Goal: Task Accomplishment & Management: Manage account settings

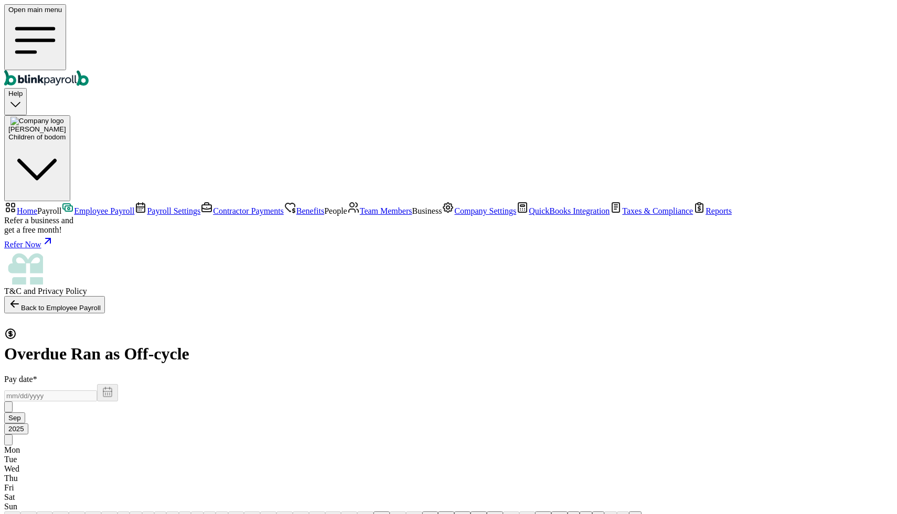
select select "direct_deposit"
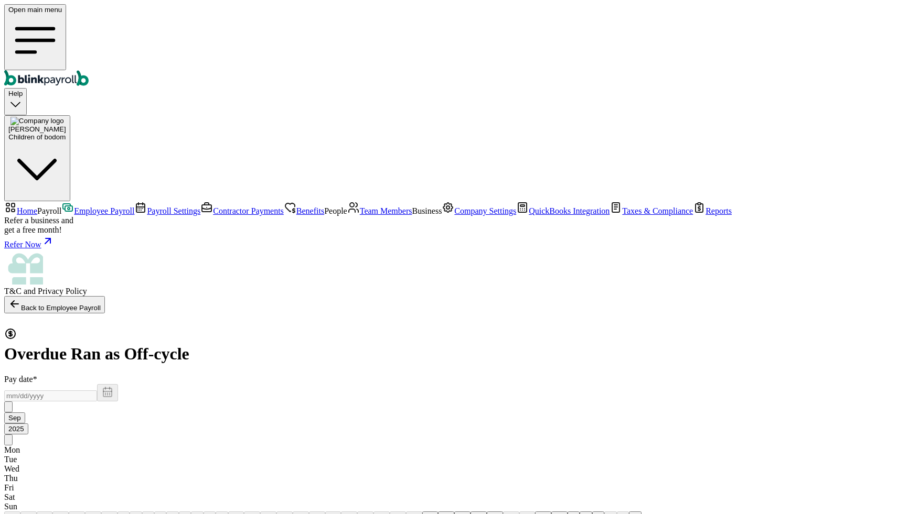
scroll to position [0, 0]
click at [74, 207] on span "Employee Payroll" at bounding box center [104, 211] width 60 height 9
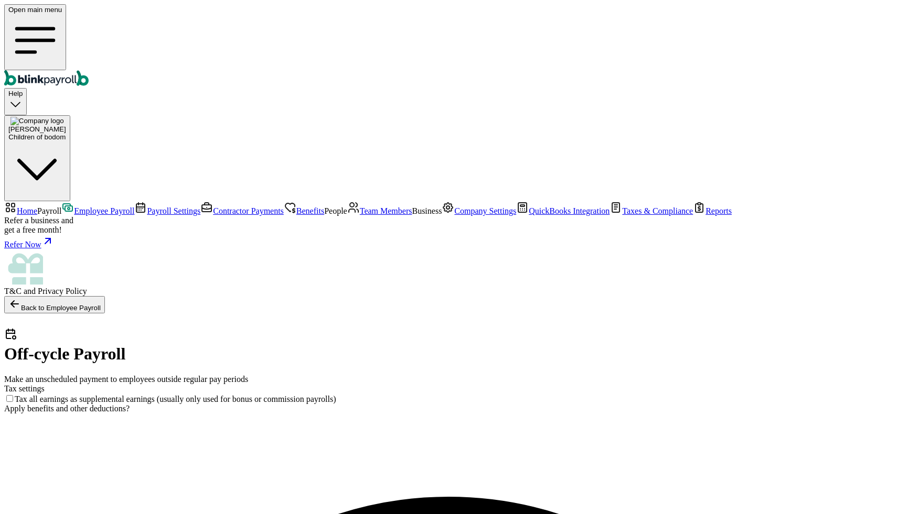
click at [309, 395] on label "Tax all earnings as supplemental earnings (usually only used for bonus or commi…" at bounding box center [170, 399] width 332 height 9
click at [13, 395] on input "Tax all earnings as supplemental earnings (usually only used for bonus or commi…" at bounding box center [9, 398] width 7 height 7
drag, startPoint x: 314, startPoint y: 153, endPoint x: 318, endPoint y: 163, distance: 11.5
click at [318, 395] on label "Tax all earnings as supplemental earnings (usually only used for bonus or commi…" at bounding box center [170, 399] width 332 height 9
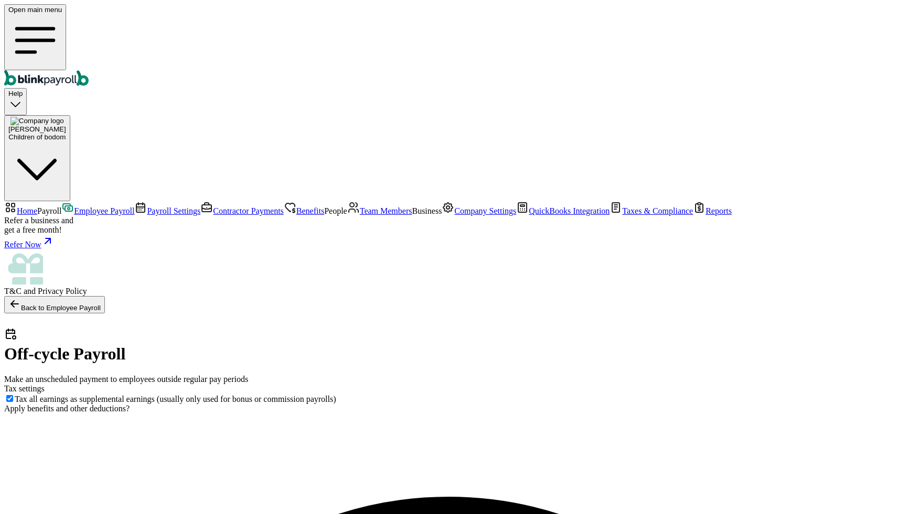
click at [13, 395] on input "Tax all earnings as supplemental earnings (usually only used for bonus or commi…" at bounding box center [9, 398] width 7 height 7
checkbox input "false"
drag, startPoint x: 288, startPoint y: 168, endPoint x: 314, endPoint y: 153, distance: 29.6
click at [314, 395] on label "Tax all earnings as supplemental earnings (usually only used for bonus or commi…" at bounding box center [170, 399] width 332 height 9
copy label "(usually only used for bonus or commission payrolls)"
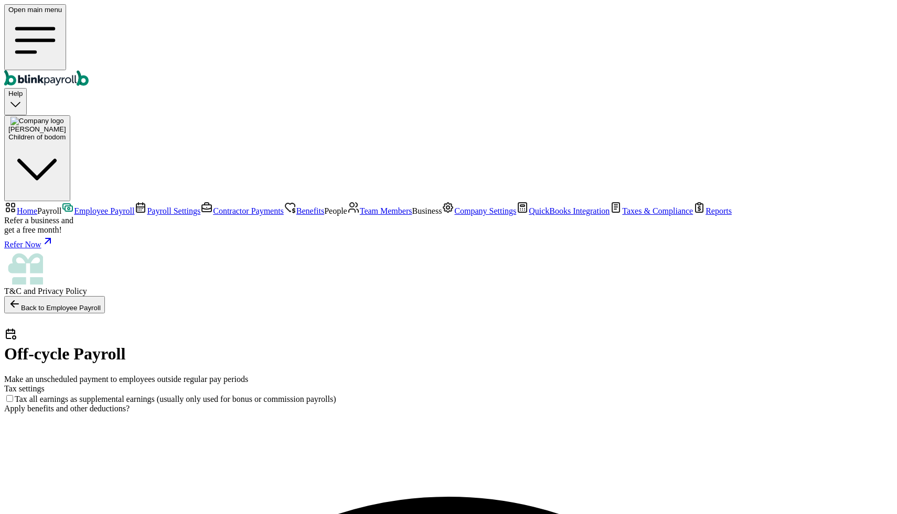
click at [130, 404] on span "Apply benefits and other deductions?" at bounding box center [66, 408] width 125 height 9
drag, startPoint x: 141, startPoint y: 197, endPoint x: 278, endPoint y: 201, distance: 137.5
copy span "Apply benefits and other deductions"
click at [130, 404] on span "Apply benefits and other deductions?" at bounding box center [66, 408] width 125 height 9
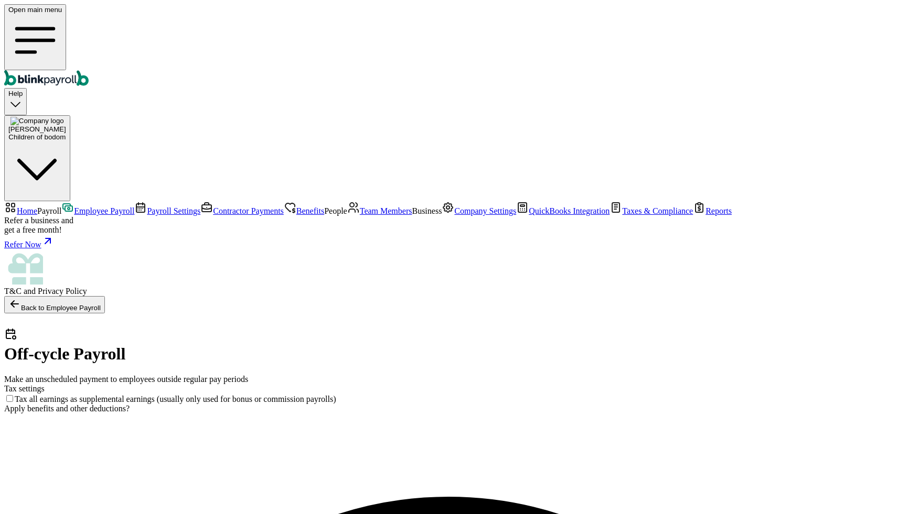
drag, startPoint x: 265, startPoint y: 229, endPoint x: 161, endPoint y: 218, distance: 105.0
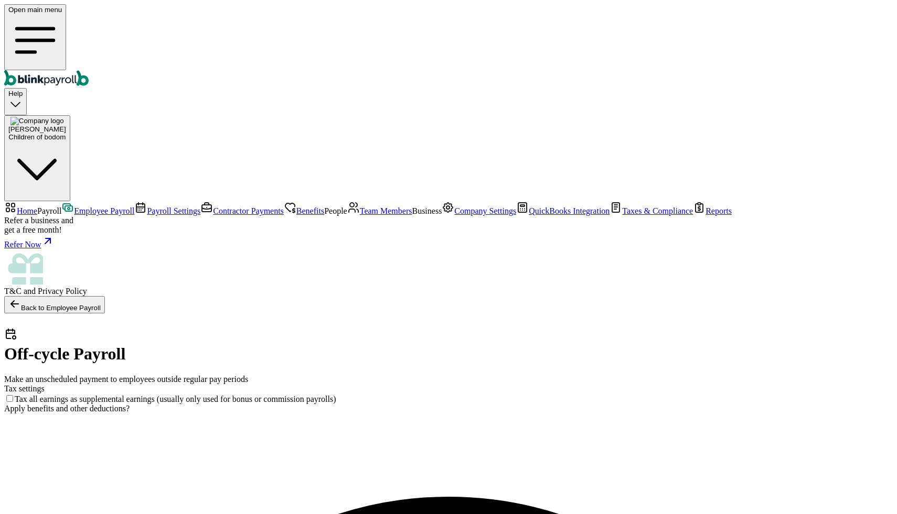
checkbox input "false"
drag, startPoint x: 156, startPoint y: 214, endPoint x: 252, endPoint y: 236, distance: 98.5
copy div "Apply benefits Apply post-tax deductions"
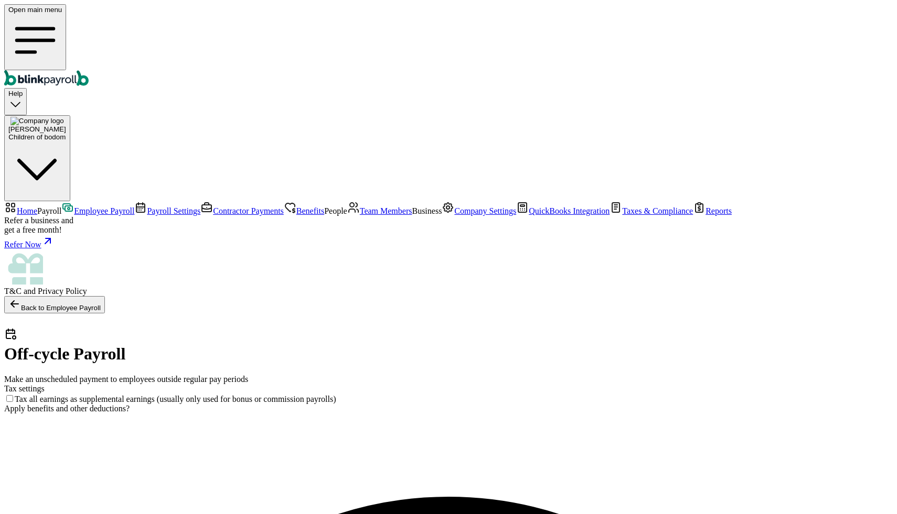
select select "direct_deposit"
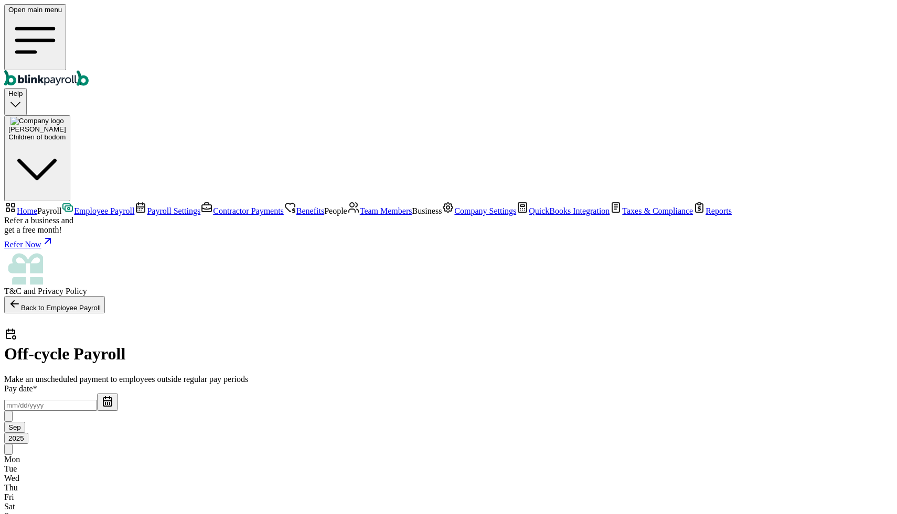
scroll to position [0, 915]
type input "22"
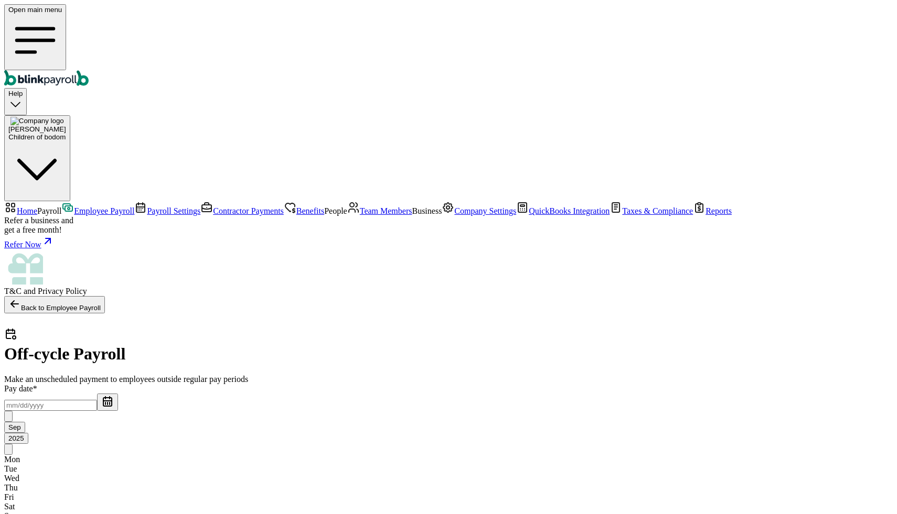
type input "22"
click at [97, 400] on input "text" at bounding box center [50, 405] width 93 height 11
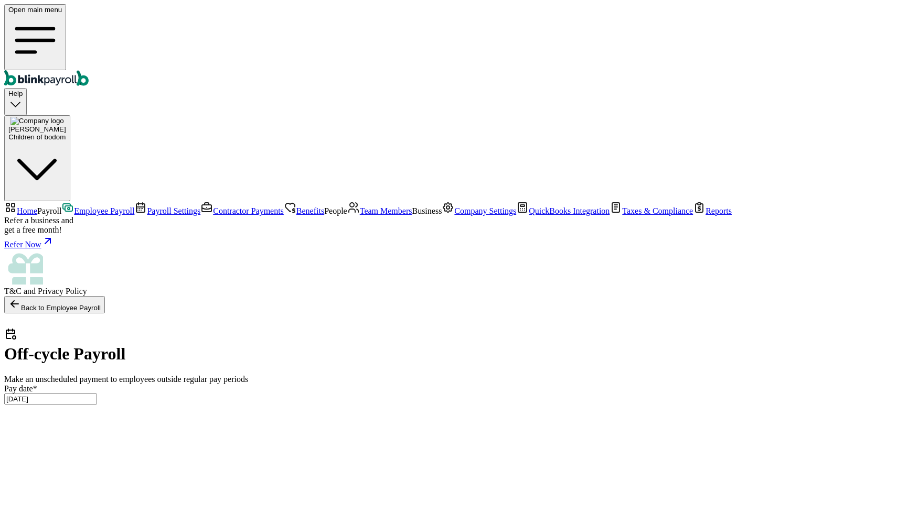
type input "[DATE] ~ [DATE]"
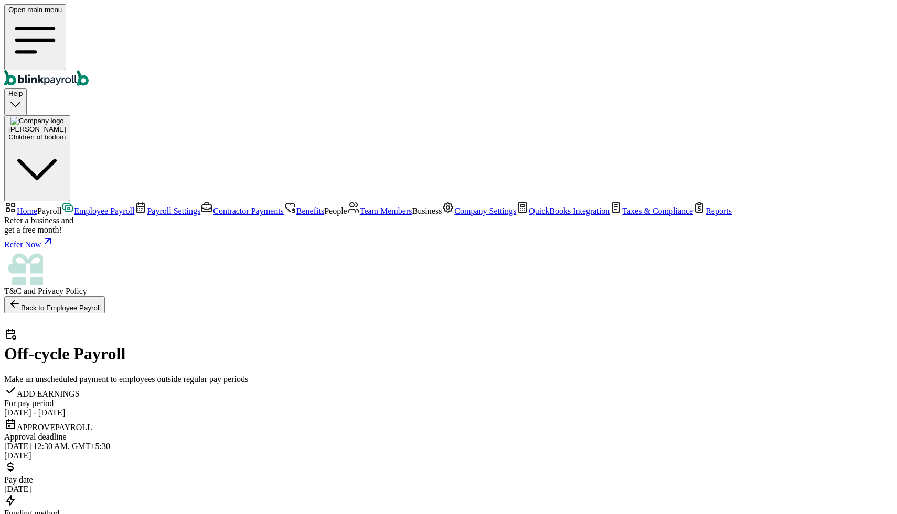
scroll to position [112, 0]
checkbox input "true"
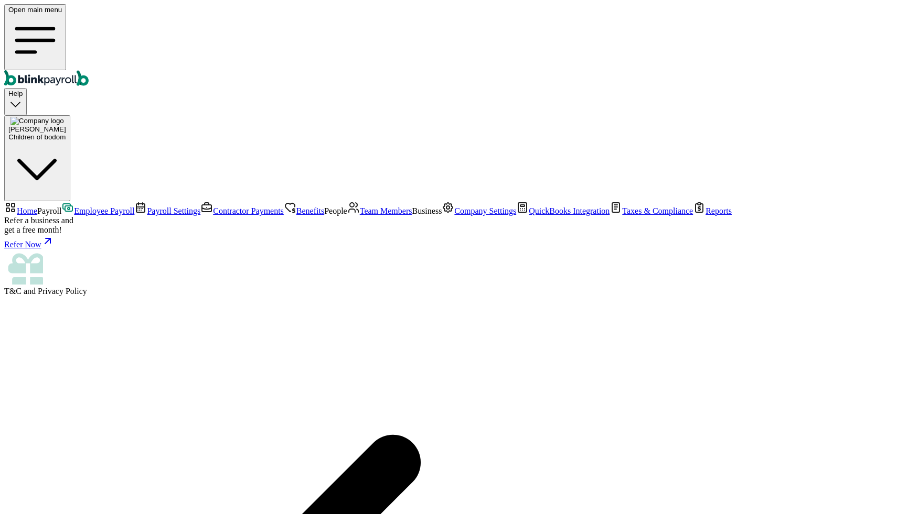
scroll to position [99, 0]
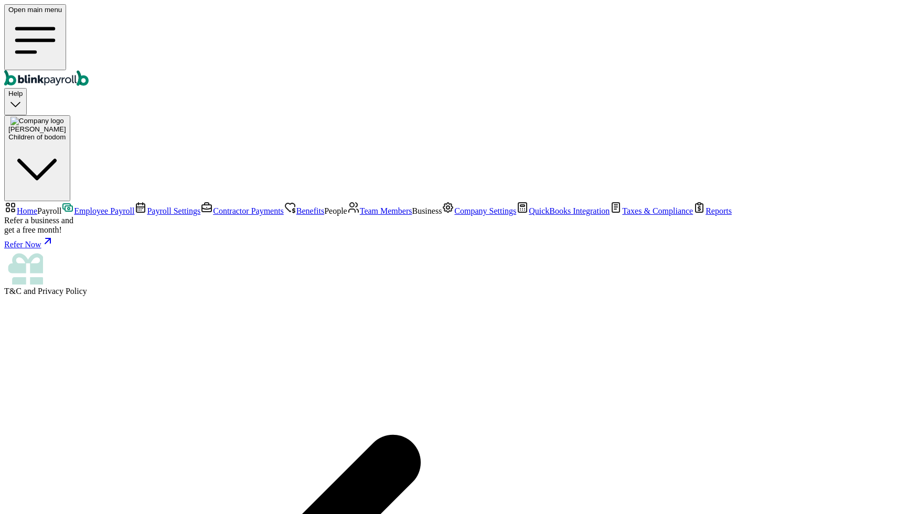
click at [74, 207] on span "Employee Payroll" at bounding box center [104, 211] width 60 height 9
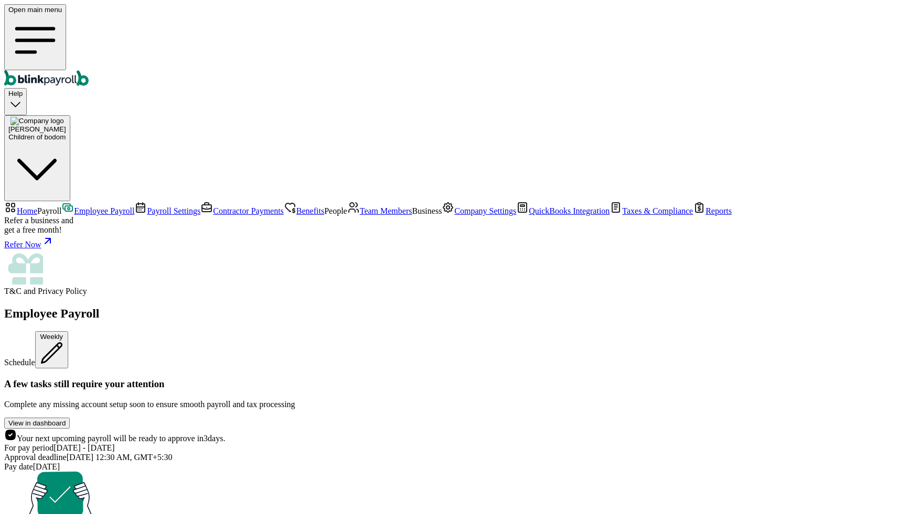
scroll to position [221, 0]
click at [37, 207] on span "Home" at bounding box center [27, 211] width 20 height 9
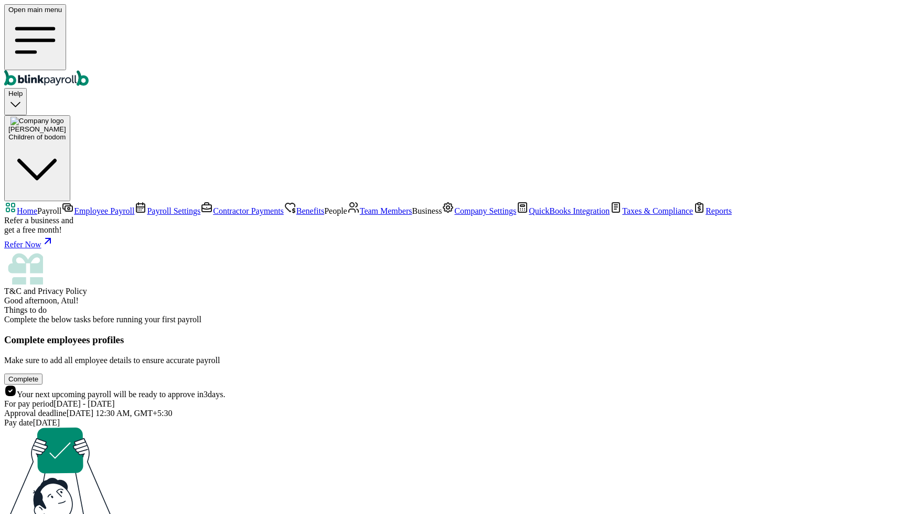
click at [147, 207] on span "Payroll Settings" at bounding box center [173, 211] width 53 height 9
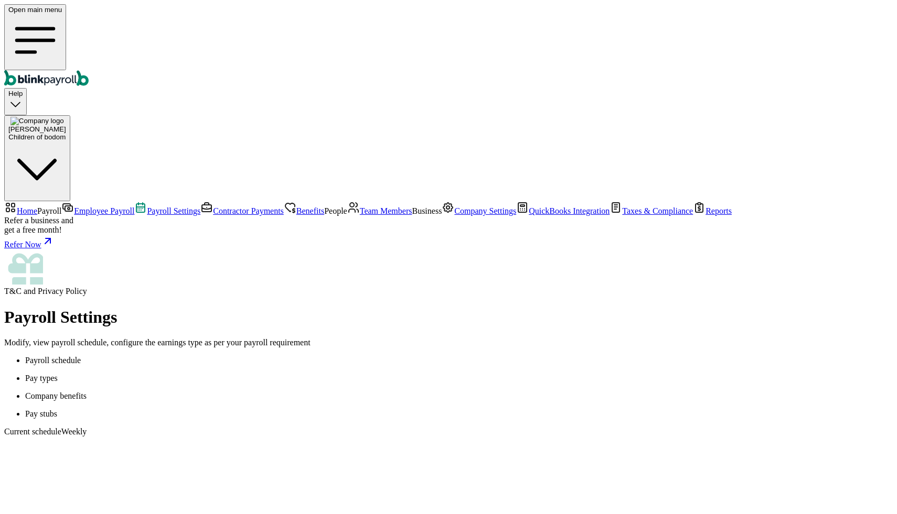
click at [238, 374] on p "Pay types" at bounding box center [458, 378] width 867 height 9
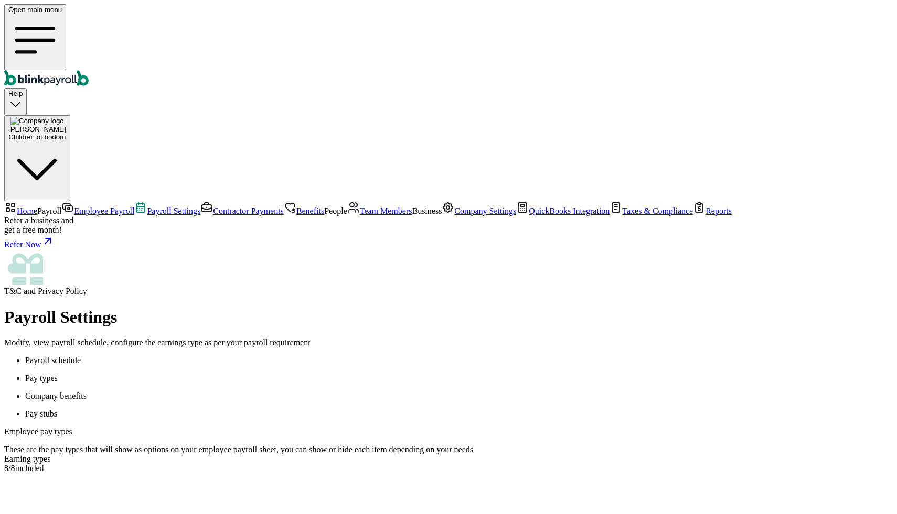
click at [188, 356] on p "Payroll schedule" at bounding box center [458, 360] width 867 height 9
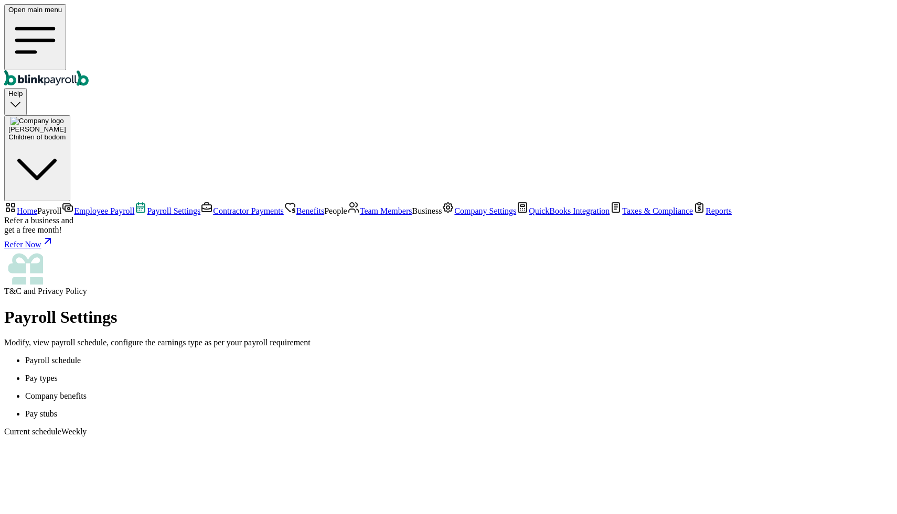
click at [240, 374] on p "Pay types" at bounding box center [458, 378] width 867 height 9
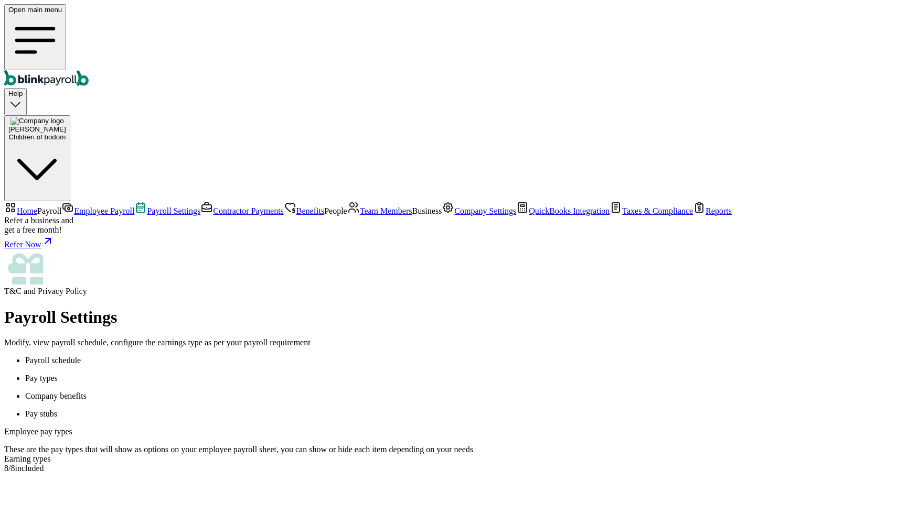
click at [447, 464] on div "8 / 8 included" at bounding box center [448, 468] width 888 height 9
click at [280, 410] on p "Pay stubs" at bounding box center [458, 414] width 867 height 9
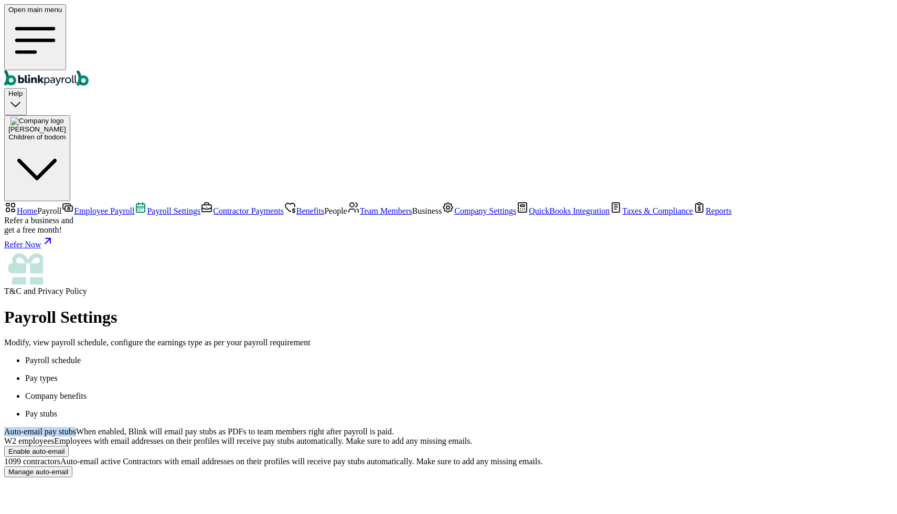
drag, startPoint x: 139, startPoint y: 138, endPoint x: 241, endPoint y: 134, distance: 101.3
click at [76, 427] on span "Auto-email pay stubs" at bounding box center [40, 431] width 72 height 9
copy span "Auto-email pay stubs"
click at [68, 468] on div "Manage auto-email" at bounding box center [38, 472] width 60 height 8
click at [209, 437] on div "W2 employees Employees with email addresses on their profiles will receive pay …" at bounding box center [448, 441] width 888 height 9
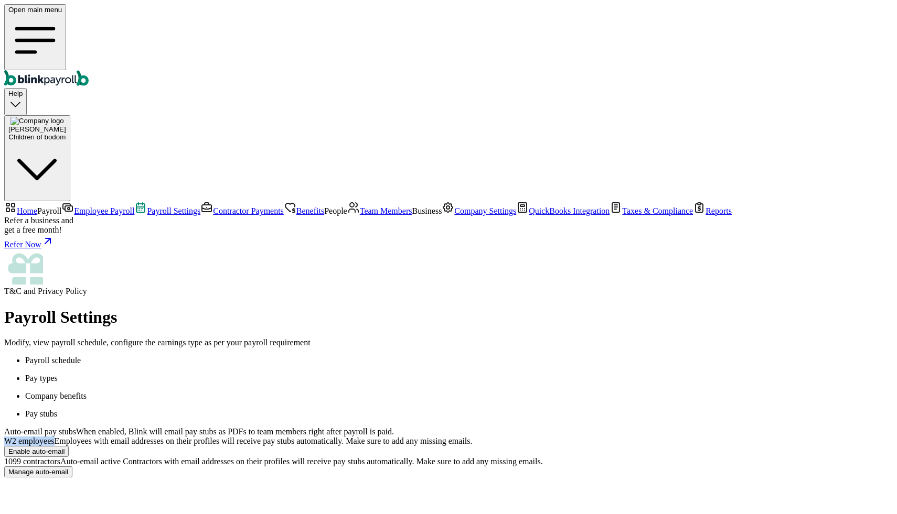
drag, startPoint x: 147, startPoint y: 192, endPoint x: 209, endPoint y: 192, distance: 62.4
click at [209, 437] on div "W2 employees Employees with email addresses on their profiles will receive pay …" at bounding box center [448, 447] width 888 height 20
copy span "W2 employees"
click at [200, 207] on link "Contractor Payments" at bounding box center [241, 211] width 83 height 9
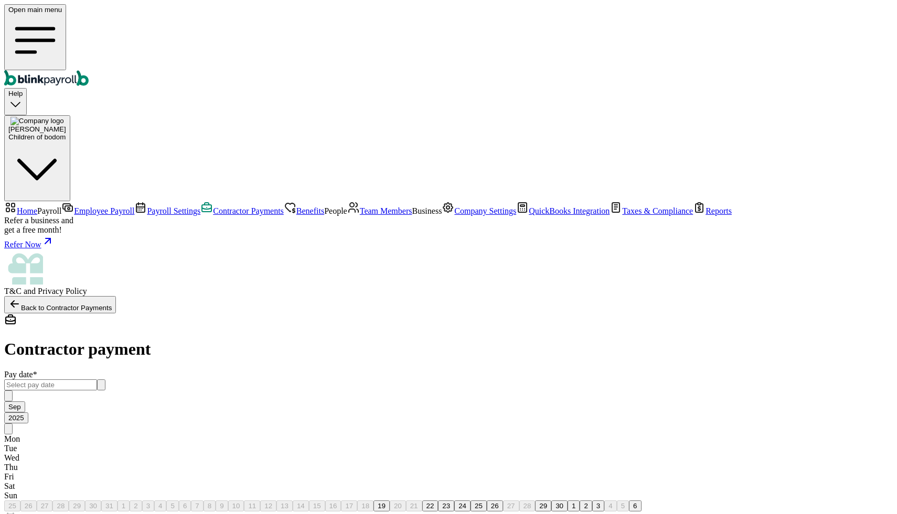
drag, startPoint x: 180, startPoint y: 309, endPoint x: 705, endPoint y: 313, distance: 525.4
copy tr "Contractor name Total Payment Payment method Earnings * Reimbursement Check num…"
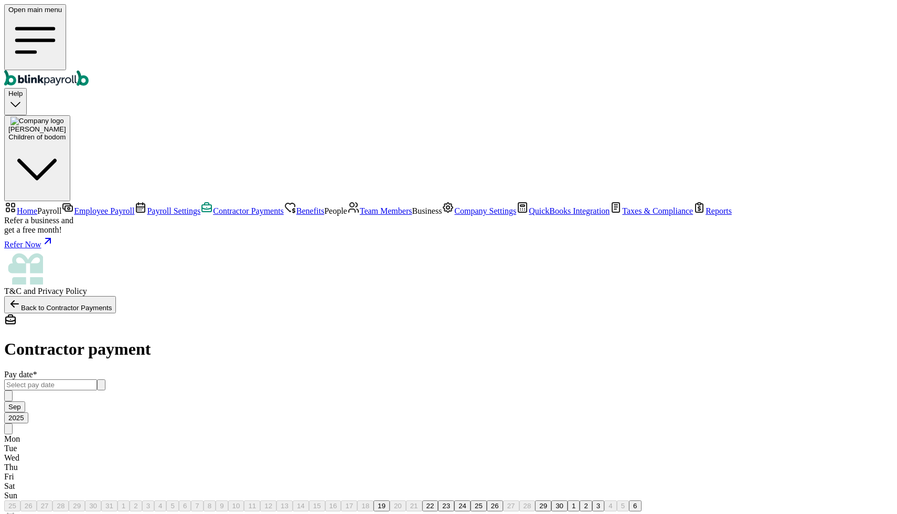
type input "1,231.00"
click at [454, 501] on button "24" at bounding box center [462, 506] width 16 height 11
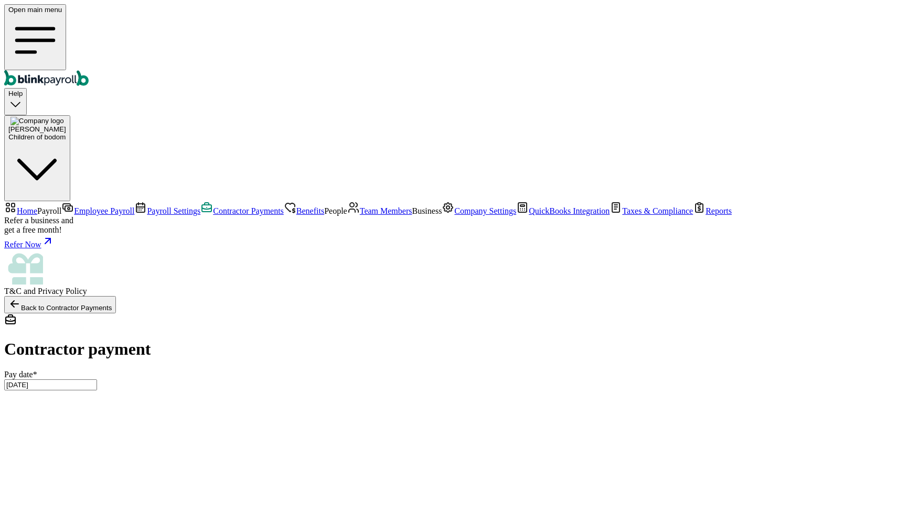
type input "[DATE] ~ [DATE]"
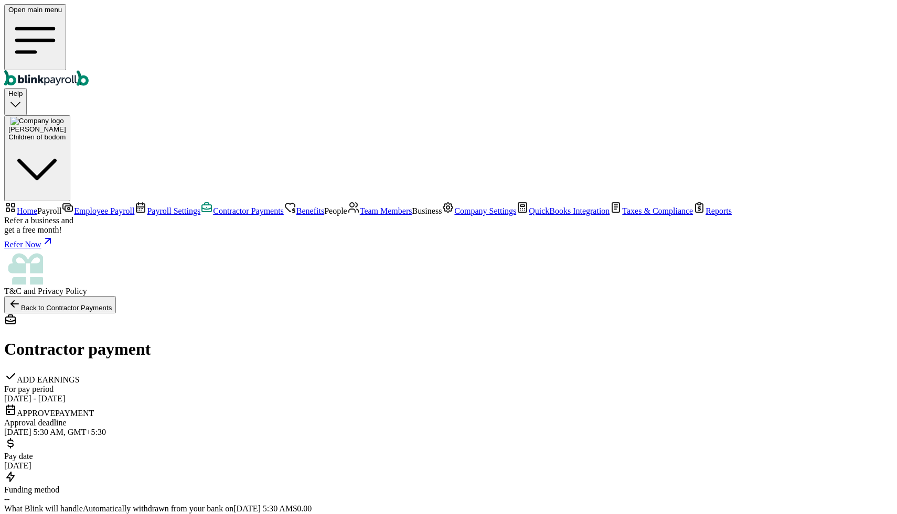
scroll to position [31, 0]
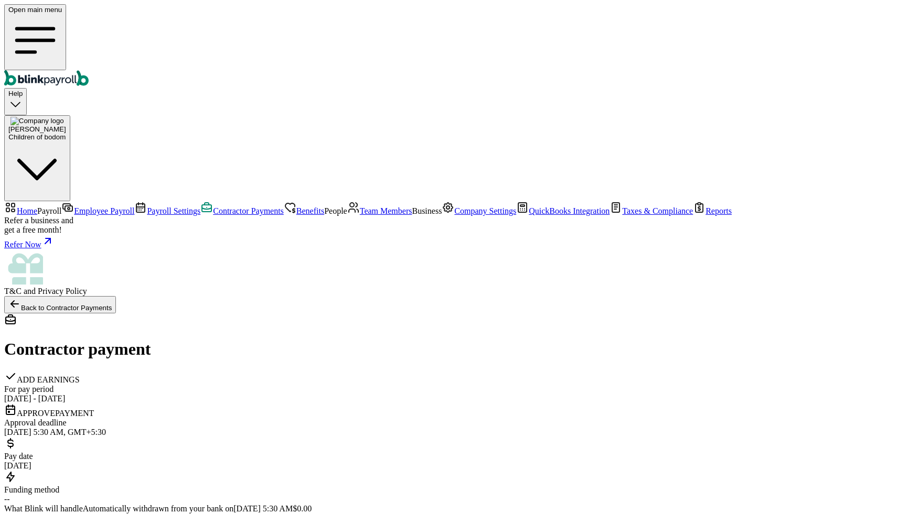
click at [116, 296] on button "Back to Contractor Payments" at bounding box center [60, 304] width 112 height 17
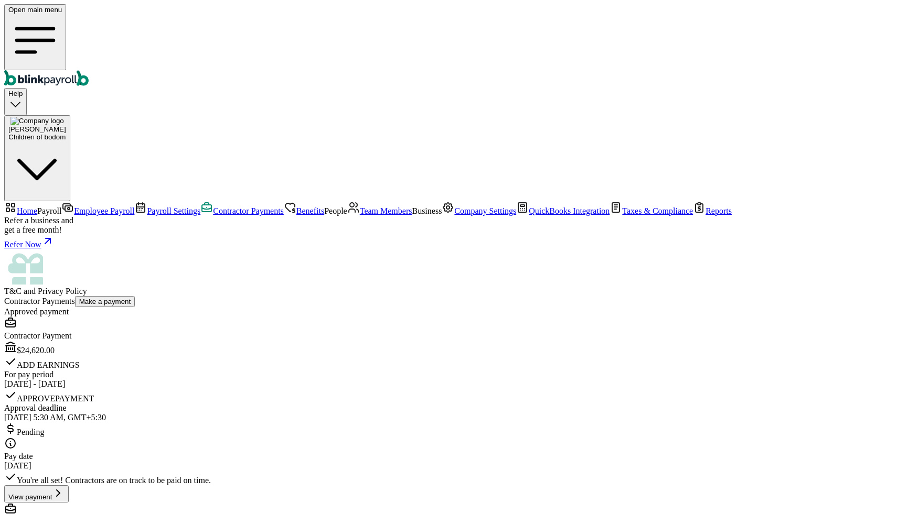
scroll to position [17, 0]
click at [296, 207] on span "Benefits" at bounding box center [310, 211] width 28 height 9
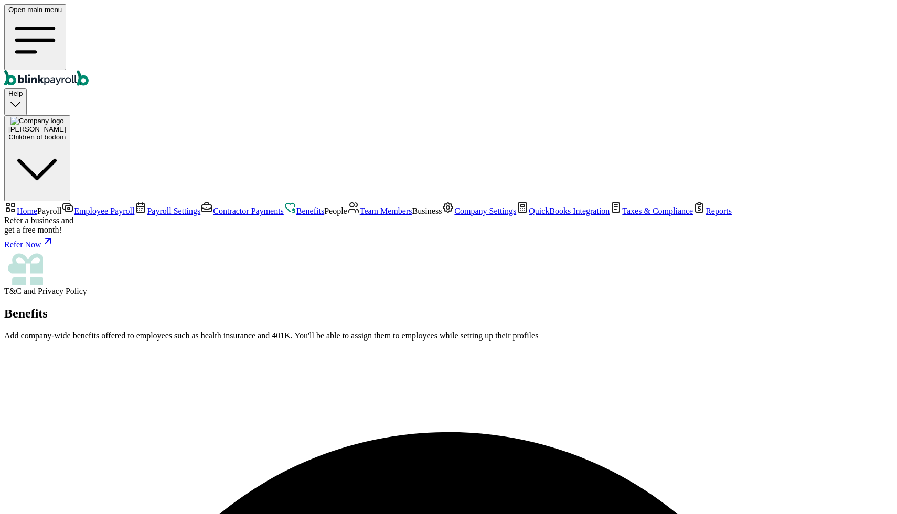
scroll to position [4, 0]
select select "3"
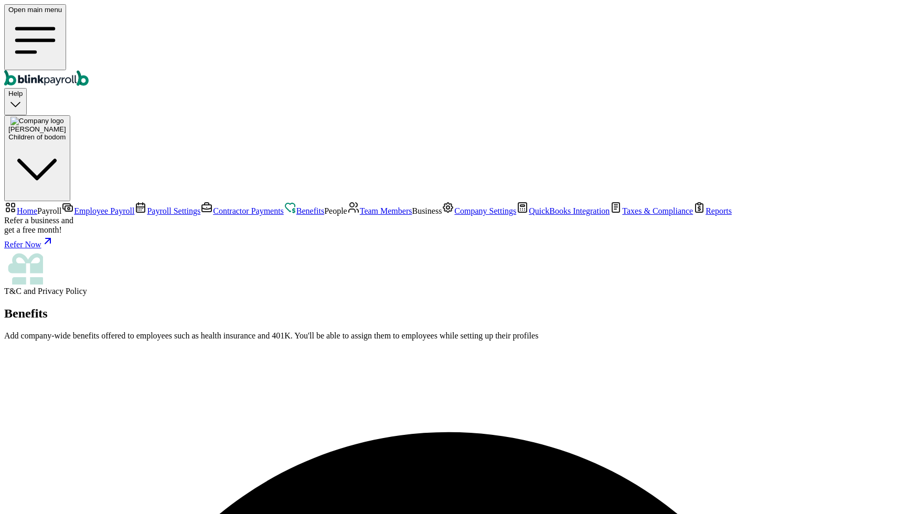
type input "den"
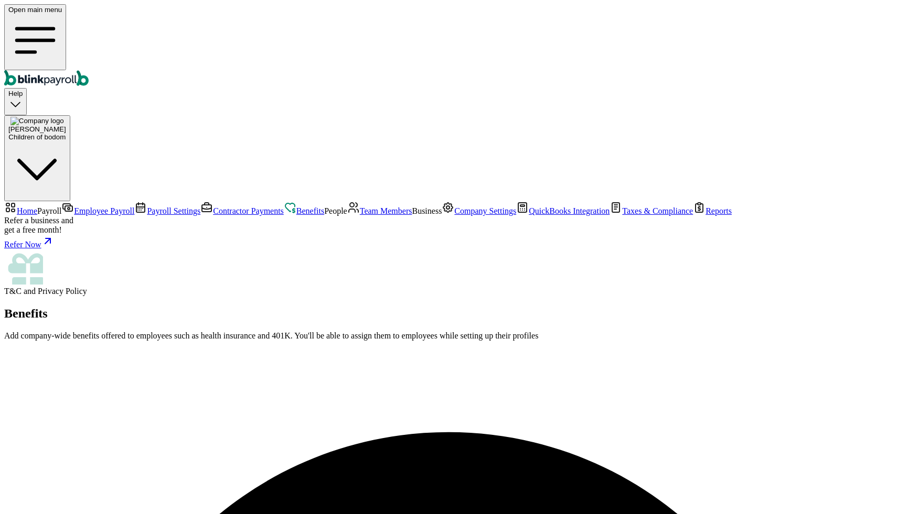
type input "[DATE]"
select select "3"
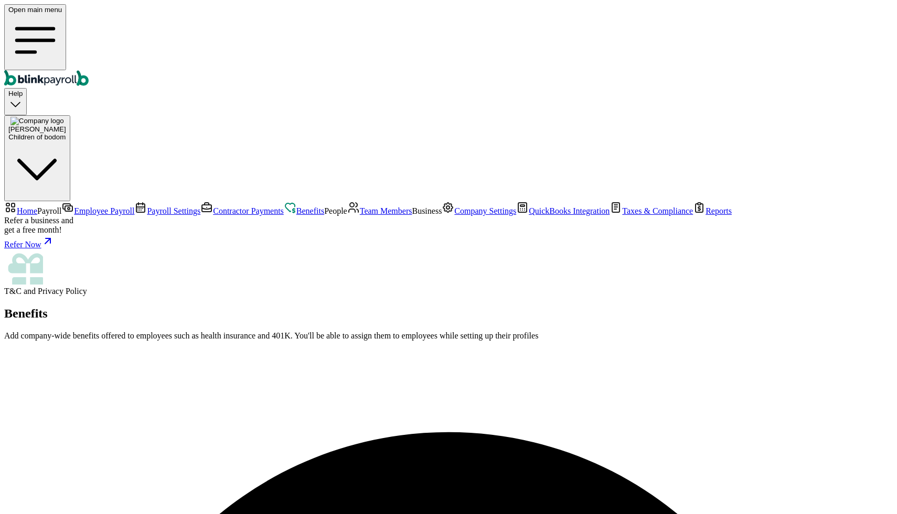
click at [296, 207] on span "Benefits" at bounding box center [310, 211] width 28 height 9
click at [360, 216] on span "Team Members" at bounding box center [386, 211] width 52 height 9
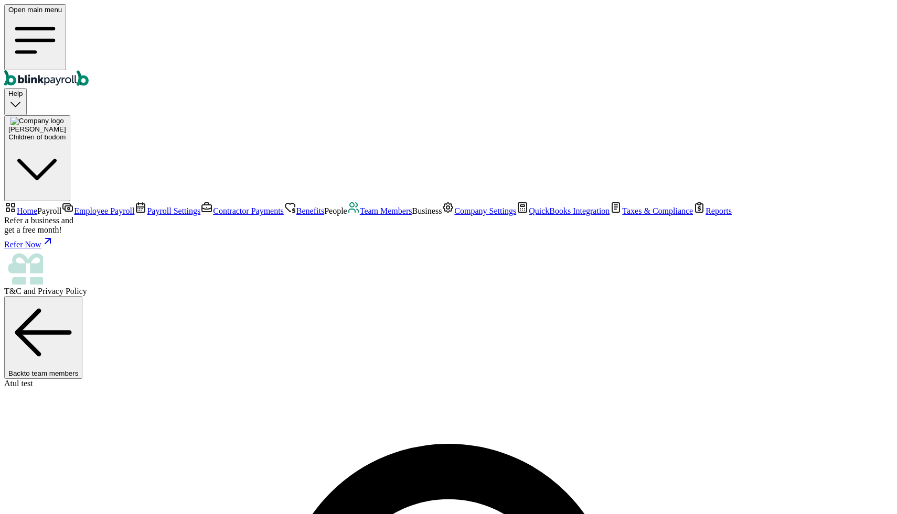
select select "2025"
click at [360, 216] on span "Team Members" at bounding box center [386, 211] width 52 height 9
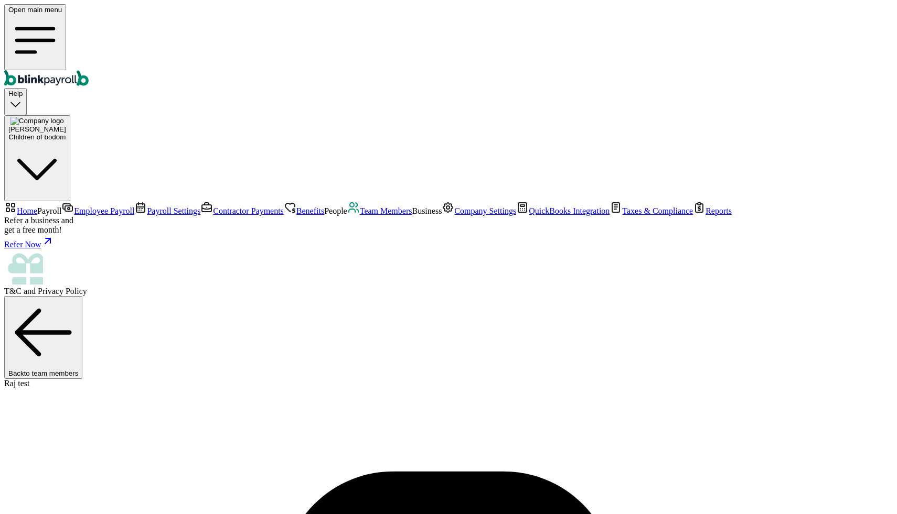
click at [454, 216] on span "Company Settings" at bounding box center [485, 211] width 62 height 9
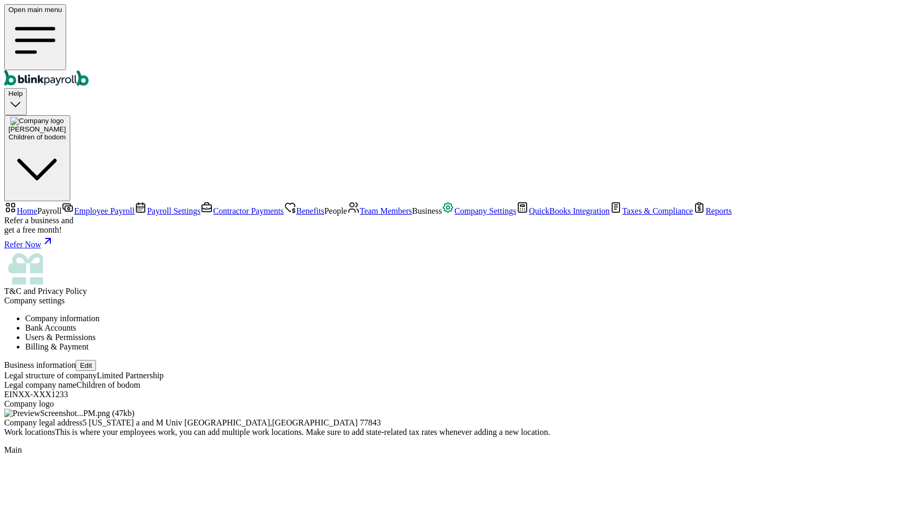
scroll to position [83, 0]
click at [295, 324] on li "Bank Accounts" at bounding box center [458, 328] width 867 height 9
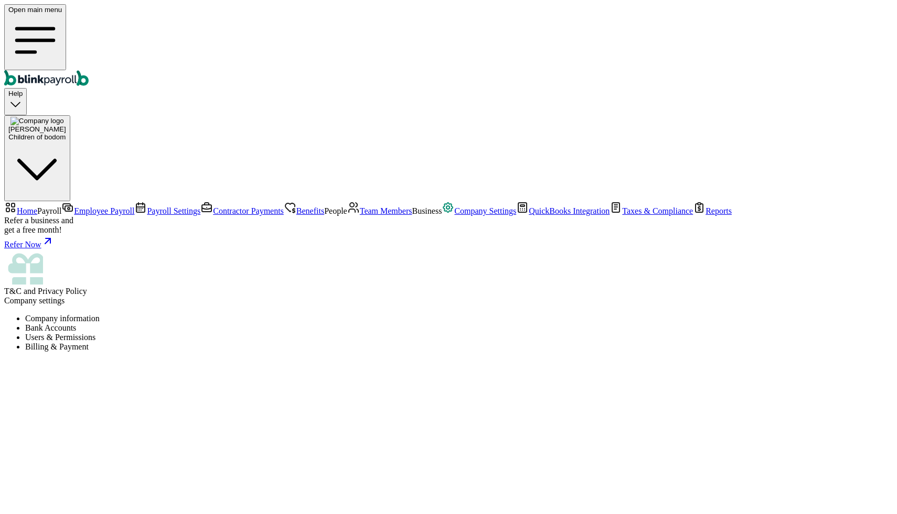
click at [276, 324] on li "Bank Accounts" at bounding box center [458, 328] width 867 height 9
click at [320, 314] on ul "Company information Bank Accounts Users & Permissions Billing & Payment" at bounding box center [448, 333] width 888 height 38
click at [273, 324] on li "Bank Accounts" at bounding box center [458, 328] width 867 height 9
click at [344, 333] on li "Users & Permissions" at bounding box center [458, 337] width 867 height 9
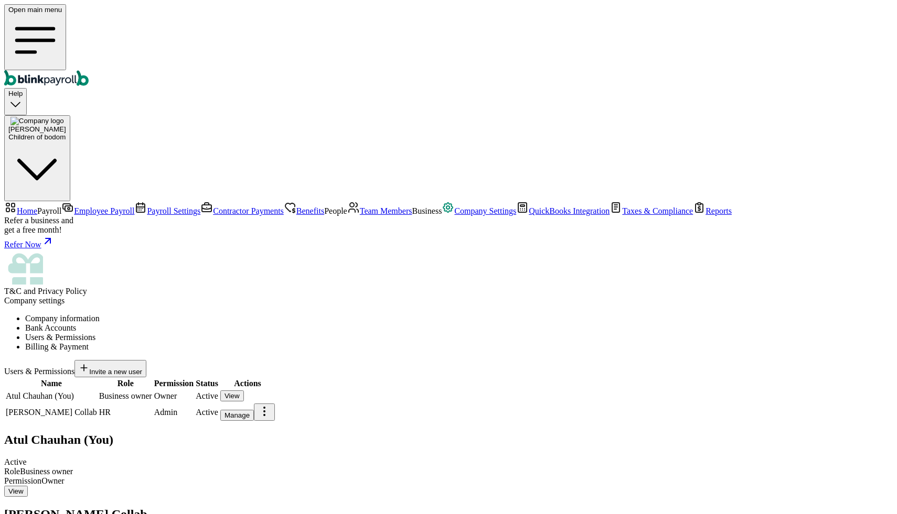
click at [278, 324] on li "Bank Accounts" at bounding box center [458, 328] width 867 height 9
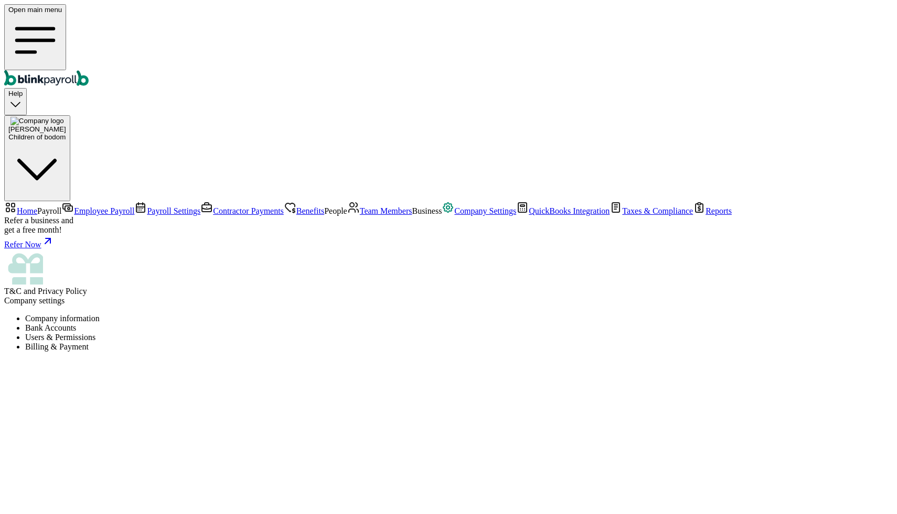
click at [350, 333] on li "Users & Permissions" at bounding box center [458, 337] width 867 height 9
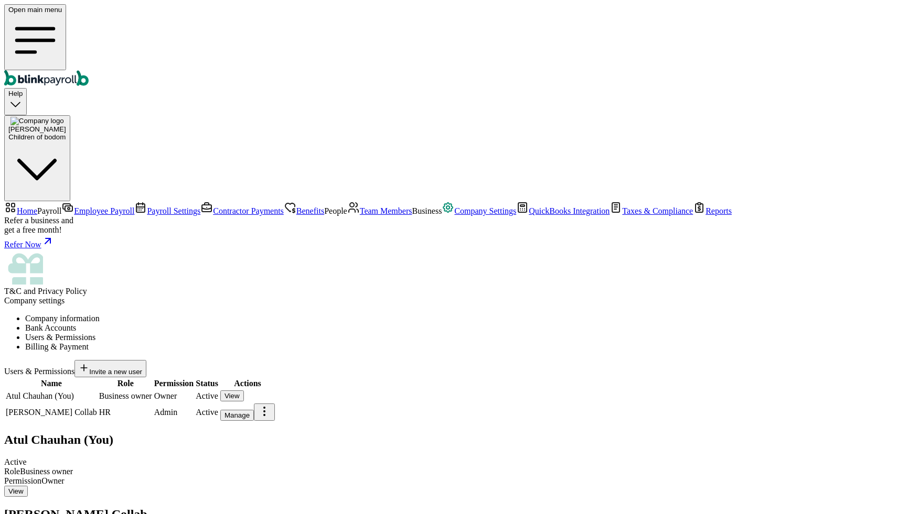
click at [731, 233] on body "Open main menu Help [PERSON_NAME] Children of bodom Home Payroll Employee Payro…" at bounding box center [448, 299] width 888 height 591
click at [250, 412] on div "Manage" at bounding box center [236, 416] width 25 height 8
click at [142, 368] on span "Invite a new user" at bounding box center [115, 372] width 53 height 8
click at [455, 342] on li "Billing & Payment" at bounding box center [458, 346] width 867 height 9
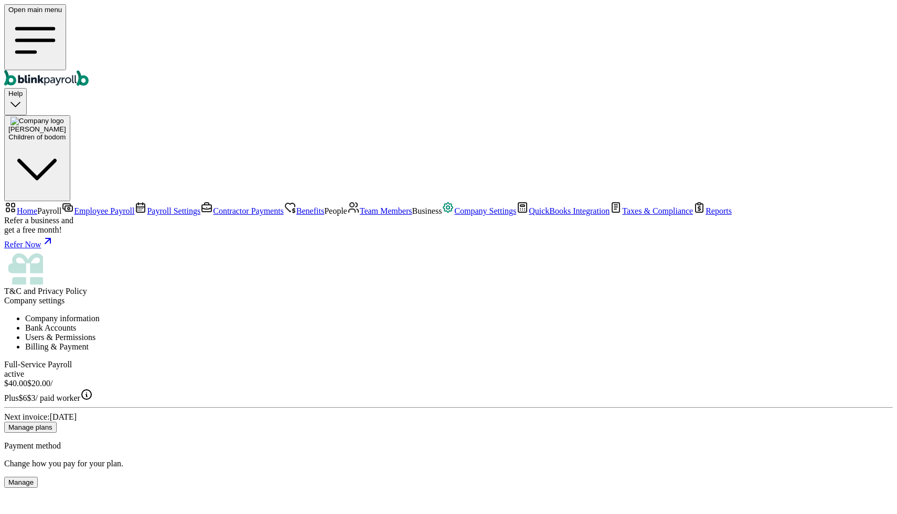
click at [529, 216] on span "QuickBooks Integration" at bounding box center [569, 211] width 81 height 9
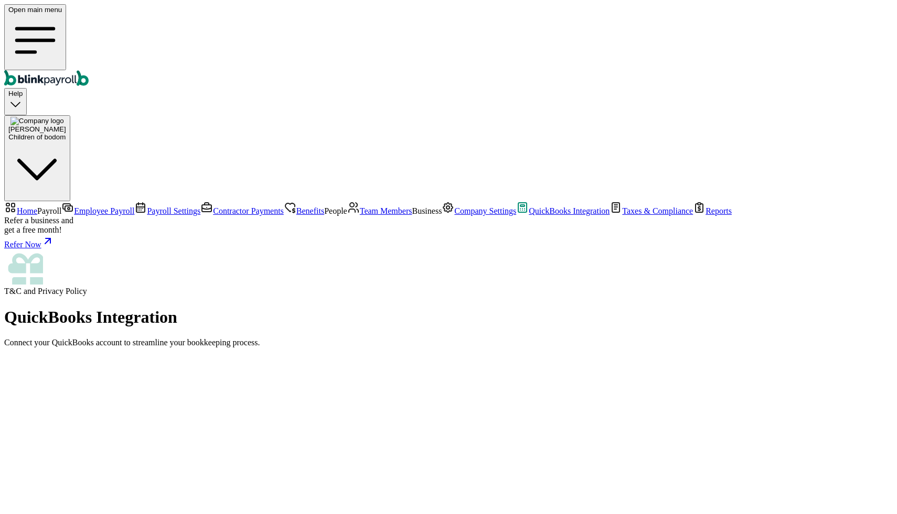
click at [622, 216] on span "Taxes & Compliance" at bounding box center [657, 211] width 71 height 9
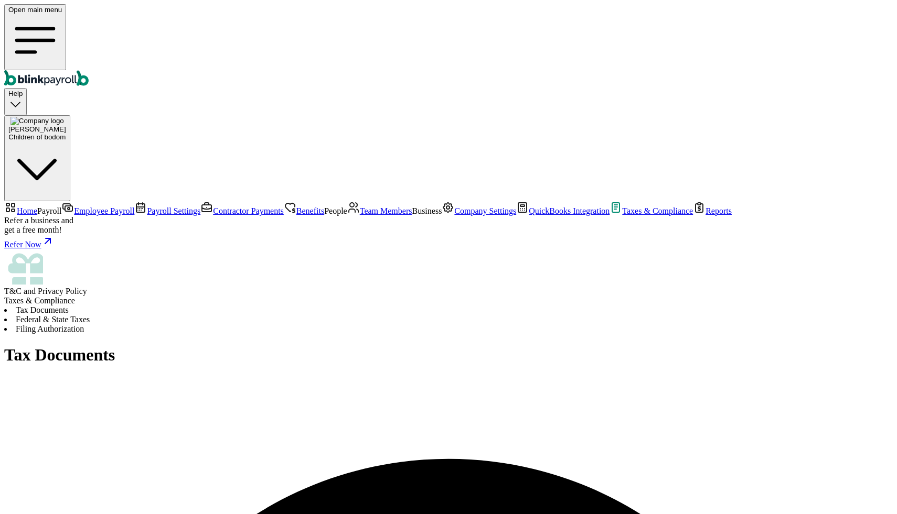
click at [265, 315] on li "Federal & State Taxes" at bounding box center [448, 319] width 888 height 9
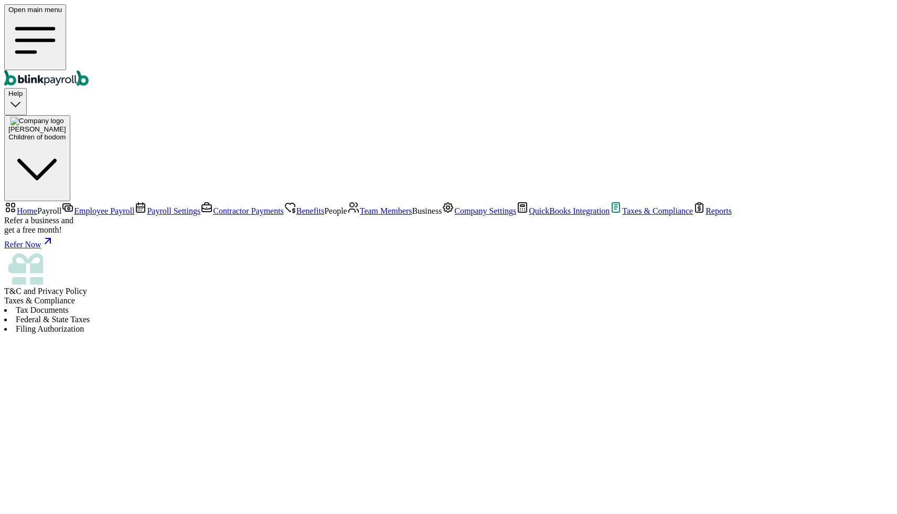
click at [176, 306] on li "Tax Documents" at bounding box center [448, 310] width 888 height 9
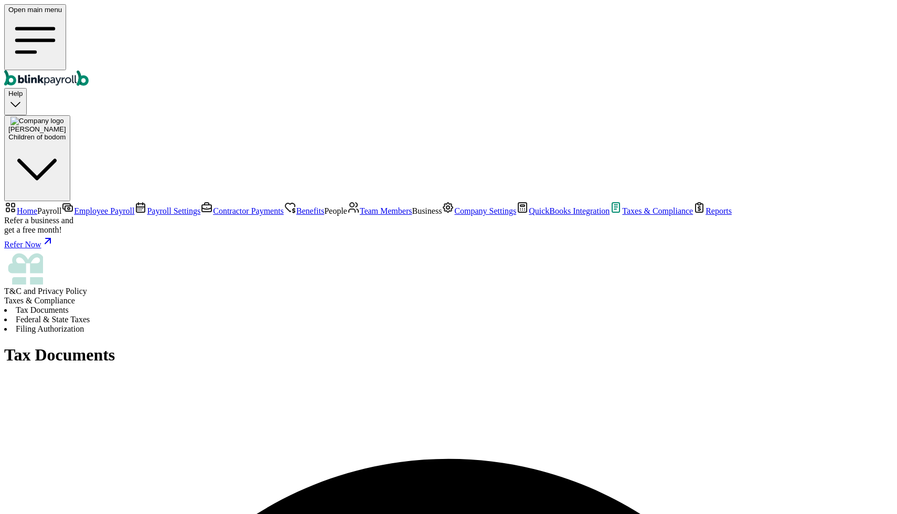
click at [372, 325] on li "Filing Authorization" at bounding box center [448, 329] width 888 height 9
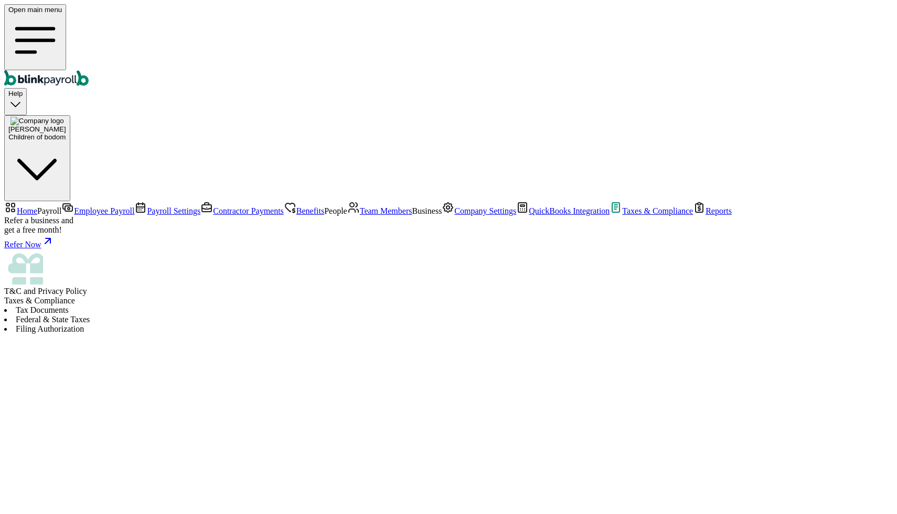
click at [693, 216] on link "Reports" at bounding box center [712, 211] width 39 height 9
click at [33, 250] on div "Refer Now" at bounding box center [448, 242] width 888 height 15
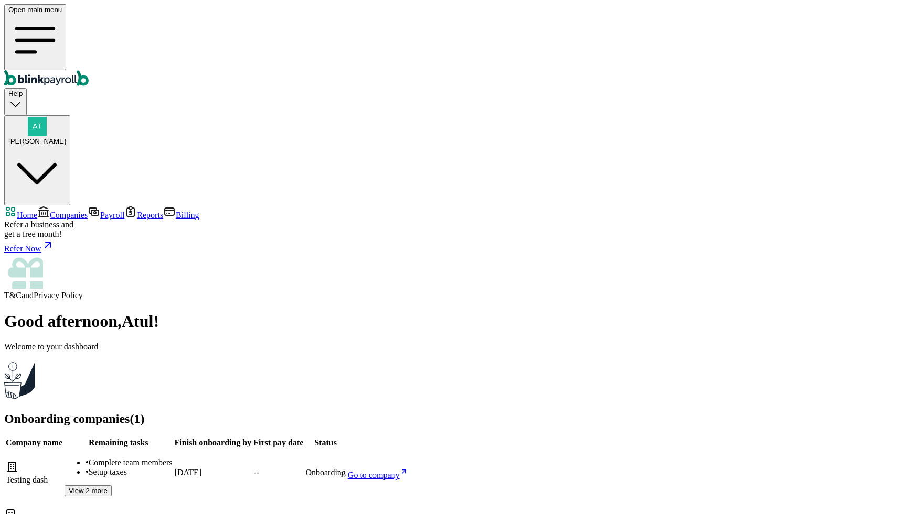
click at [67, 211] on span "Companies" at bounding box center [69, 215] width 38 height 9
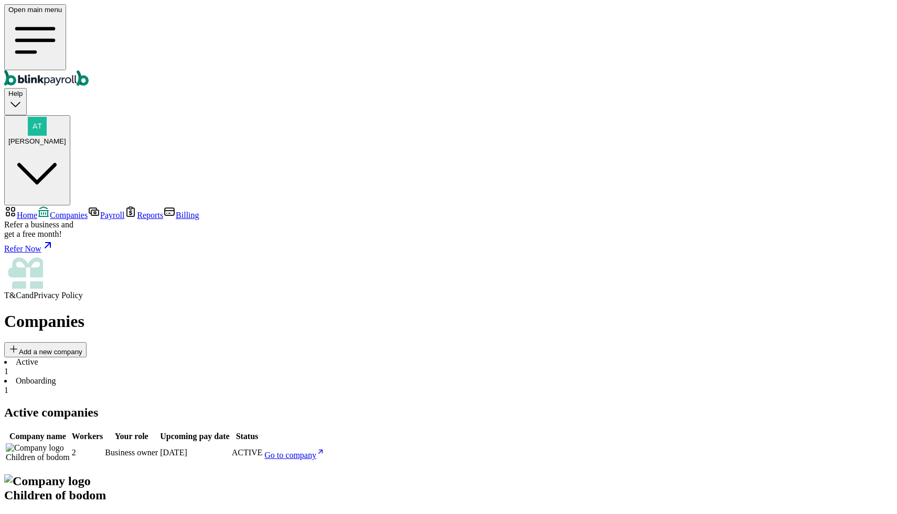
click at [100, 211] on span "Payroll" at bounding box center [112, 215] width 24 height 9
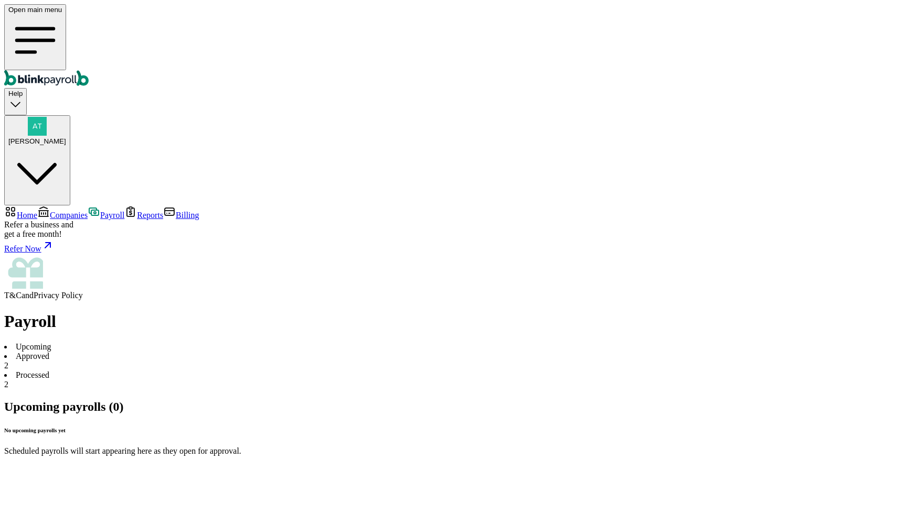
click at [233, 352] on li "Approved 2" at bounding box center [448, 361] width 888 height 19
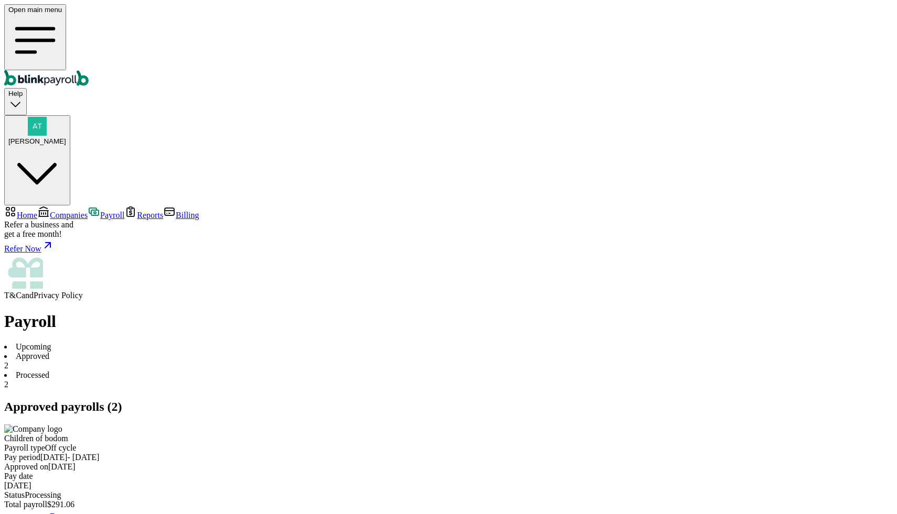
click at [37, 211] on span "Home" at bounding box center [27, 215] width 20 height 9
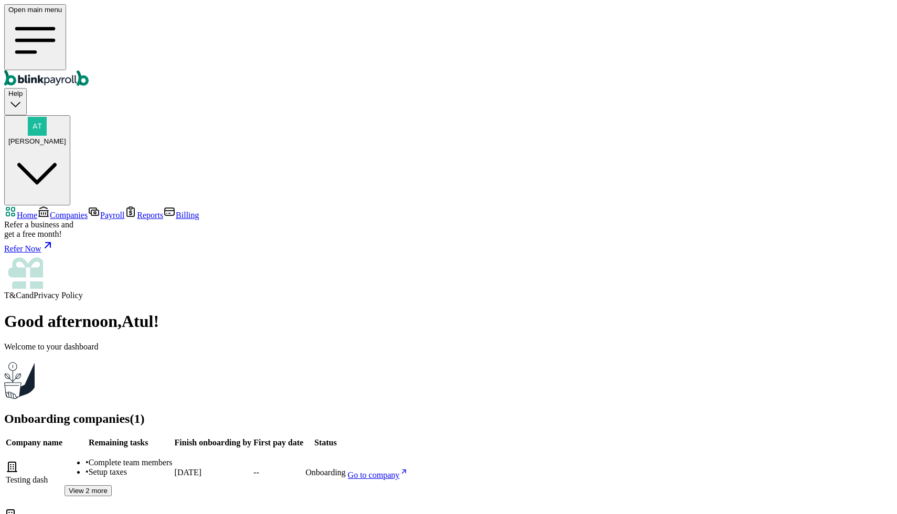
click at [35, 211] on span "Home" at bounding box center [27, 215] width 20 height 9
